Goal: Check status: Check status

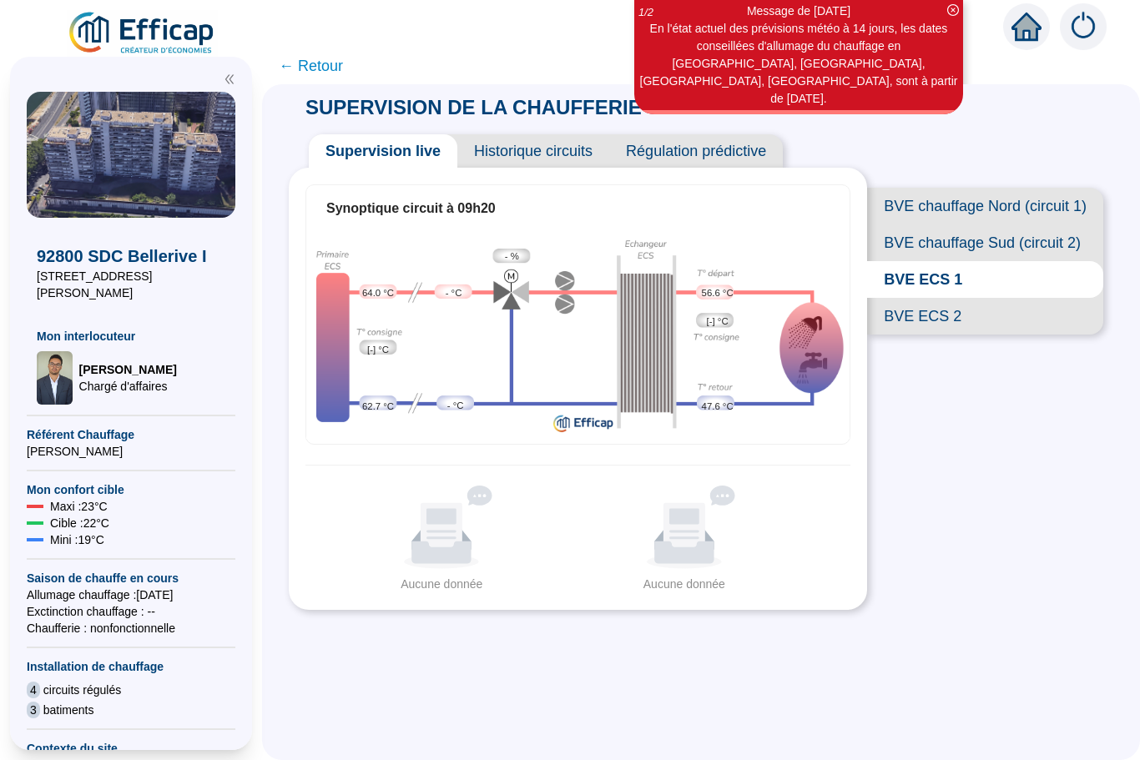
click at [938, 316] on span "BVE ECS 2" at bounding box center [985, 316] width 236 height 37
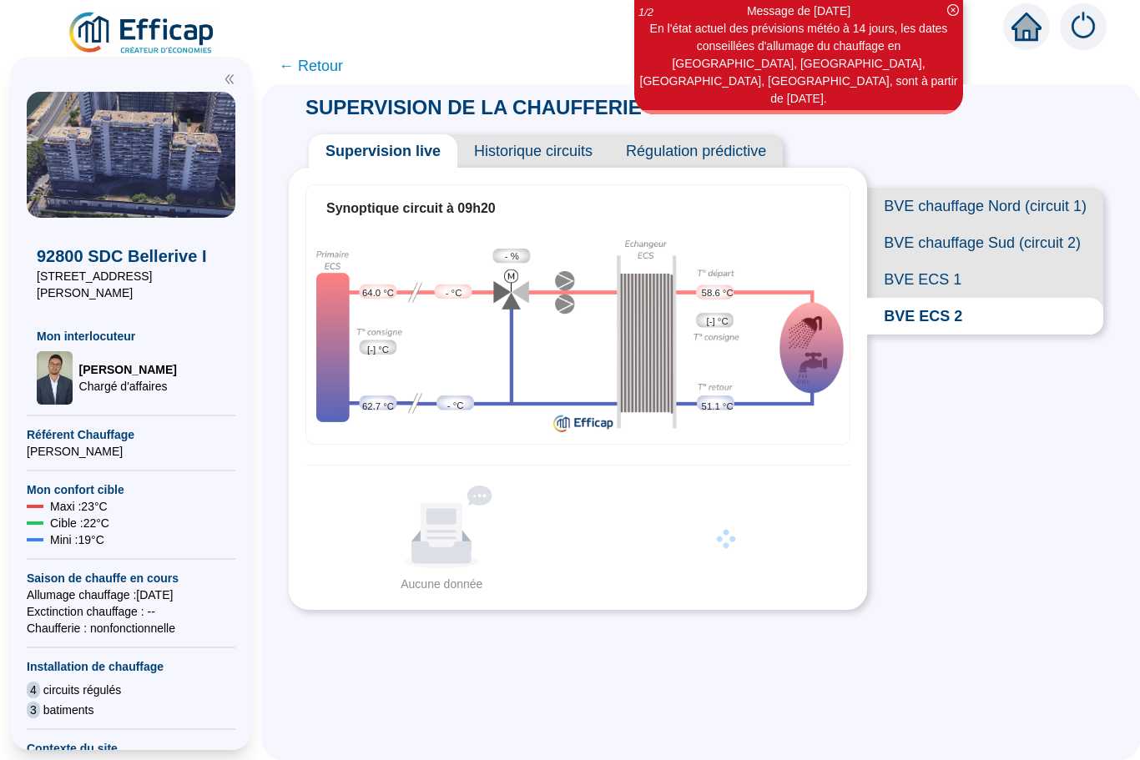
click at [931, 280] on span "BVE ECS 1" at bounding box center [985, 279] width 236 height 37
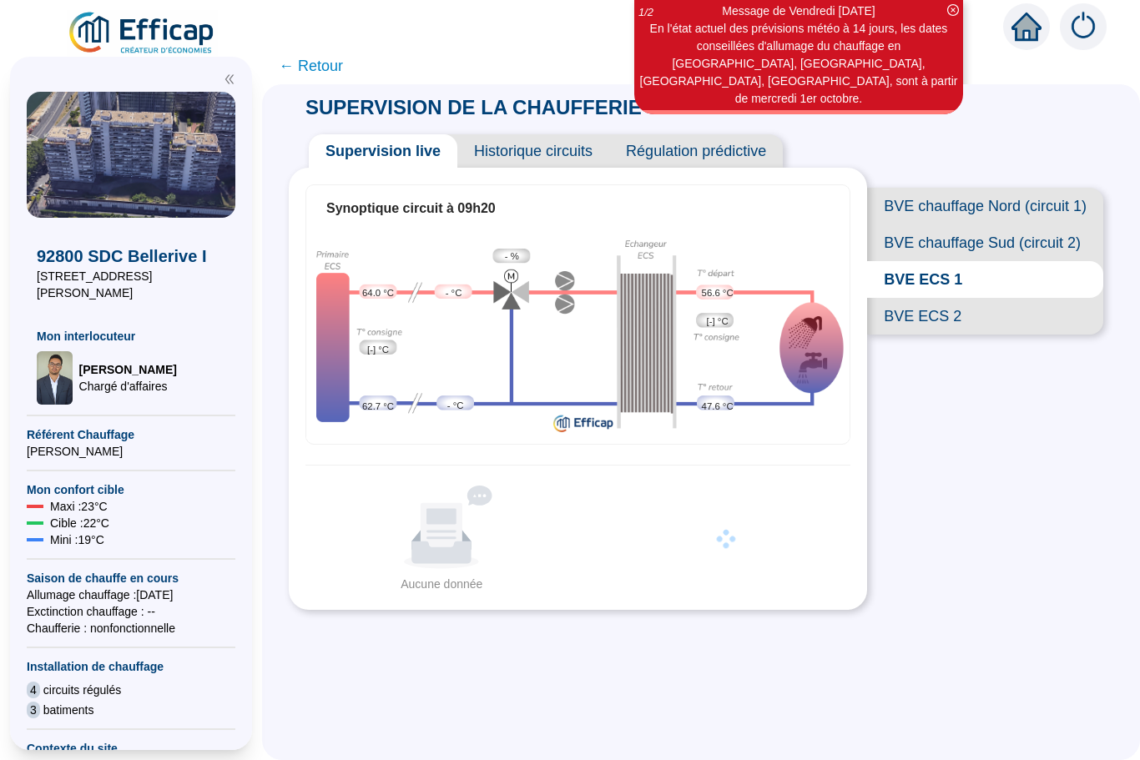
scroll to position [43, 0]
click at [941, 298] on span "BVE ECS 2" at bounding box center [985, 316] width 236 height 37
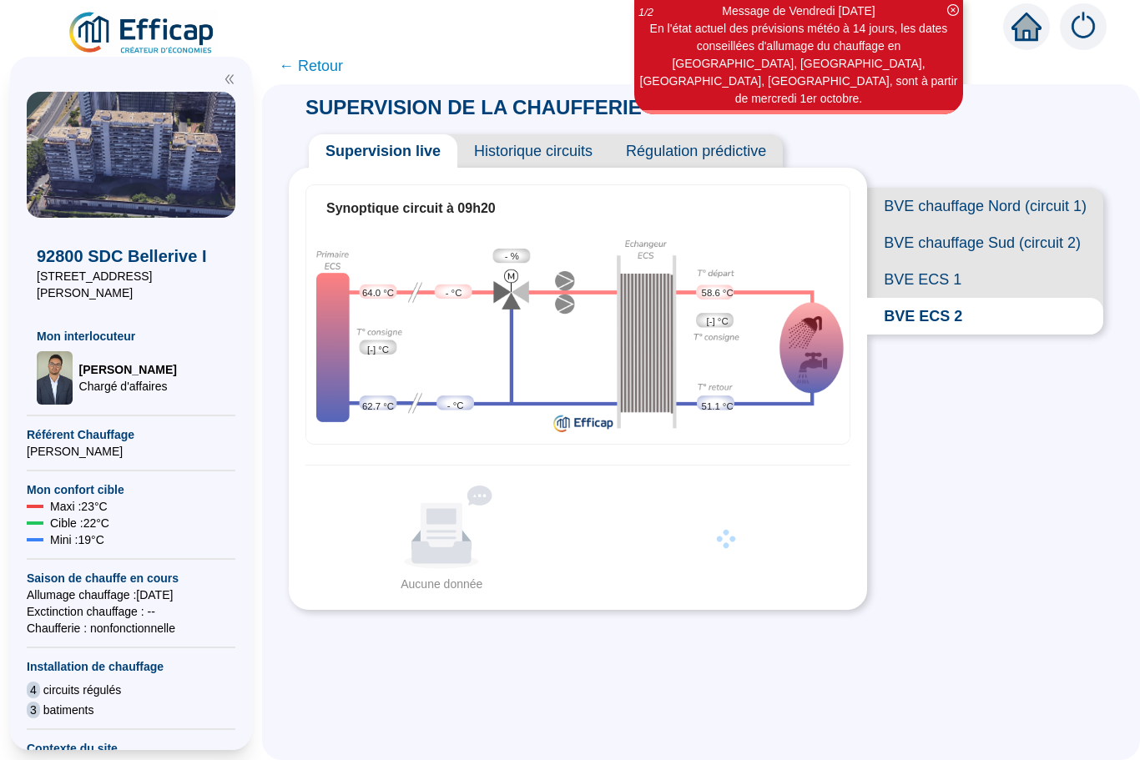
click at [933, 261] on span "BVE ECS 1" at bounding box center [985, 279] width 236 height 37
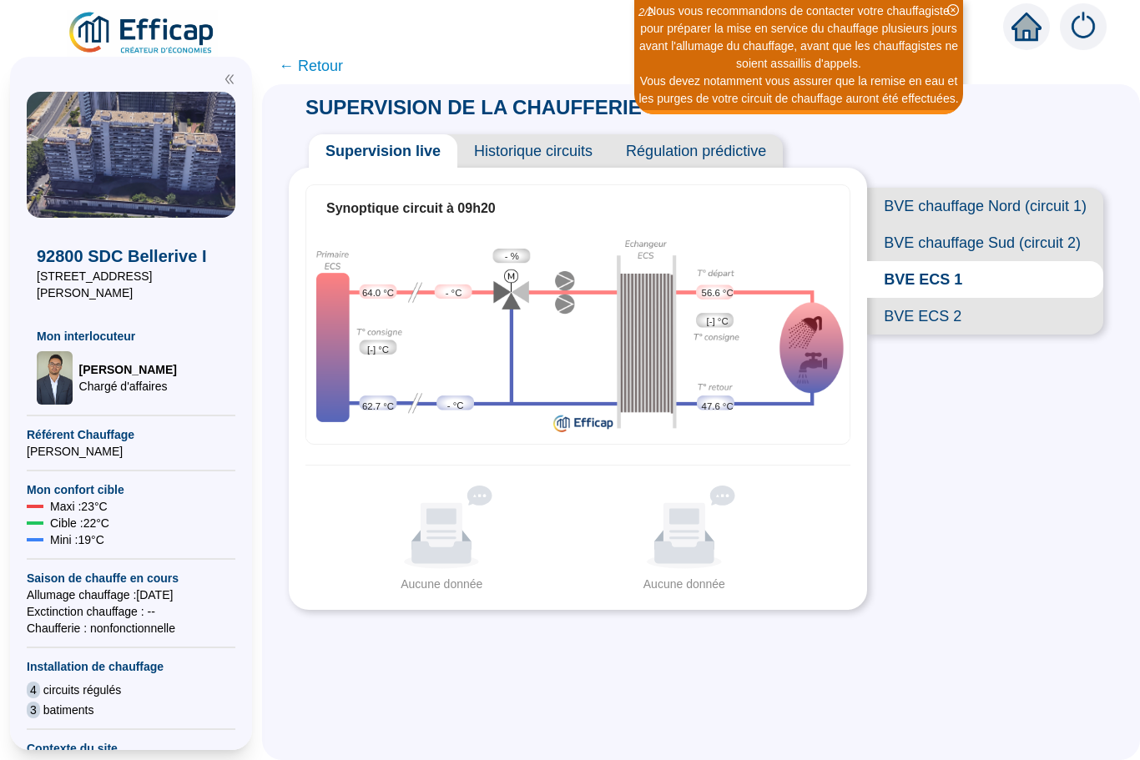
click at [934, 298] on span "BVE ECS 2" at bounding box center [985, 316] width 236 height 37
